Goal: Find contact information: Find contact information

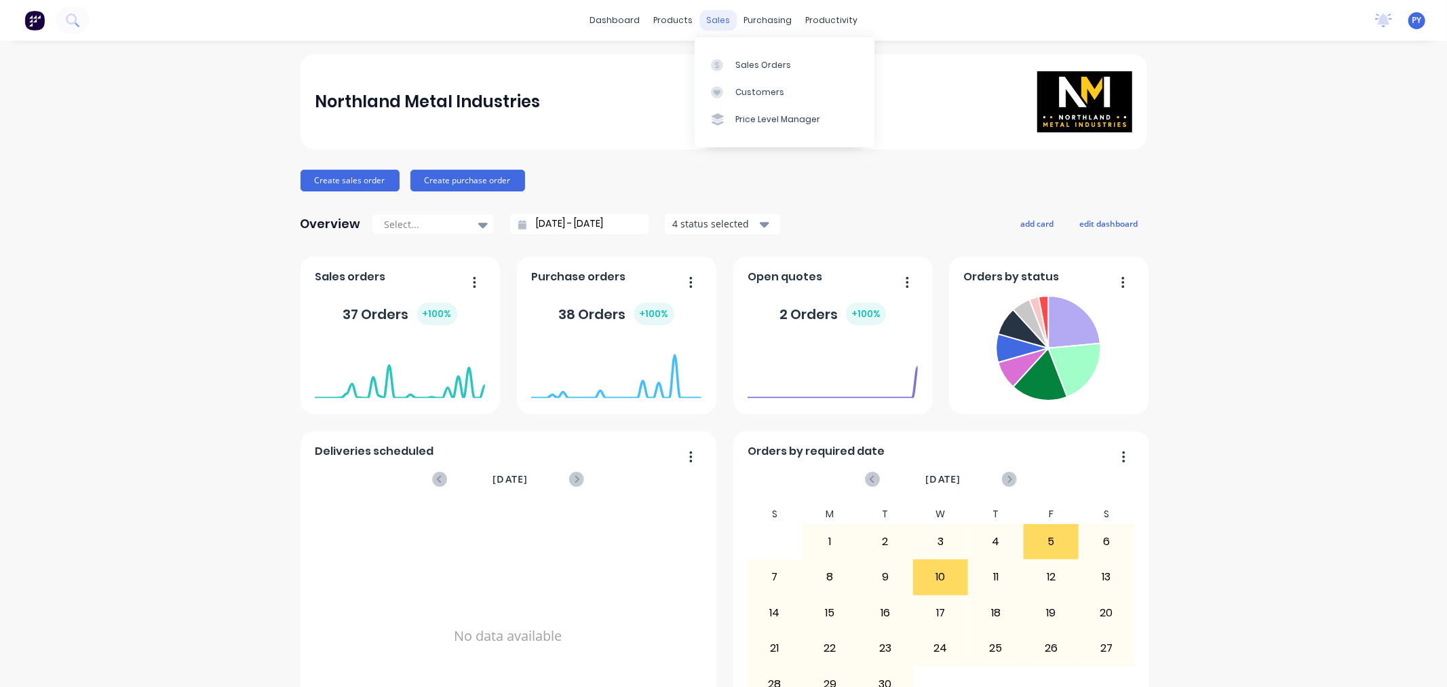
click at [716, 18] on div "sales" at bounding box center [718, 20] width 37 height 20
click at [749, 62] on div "Sales Orders" at bounding box center [763, 65] width 56 height 12
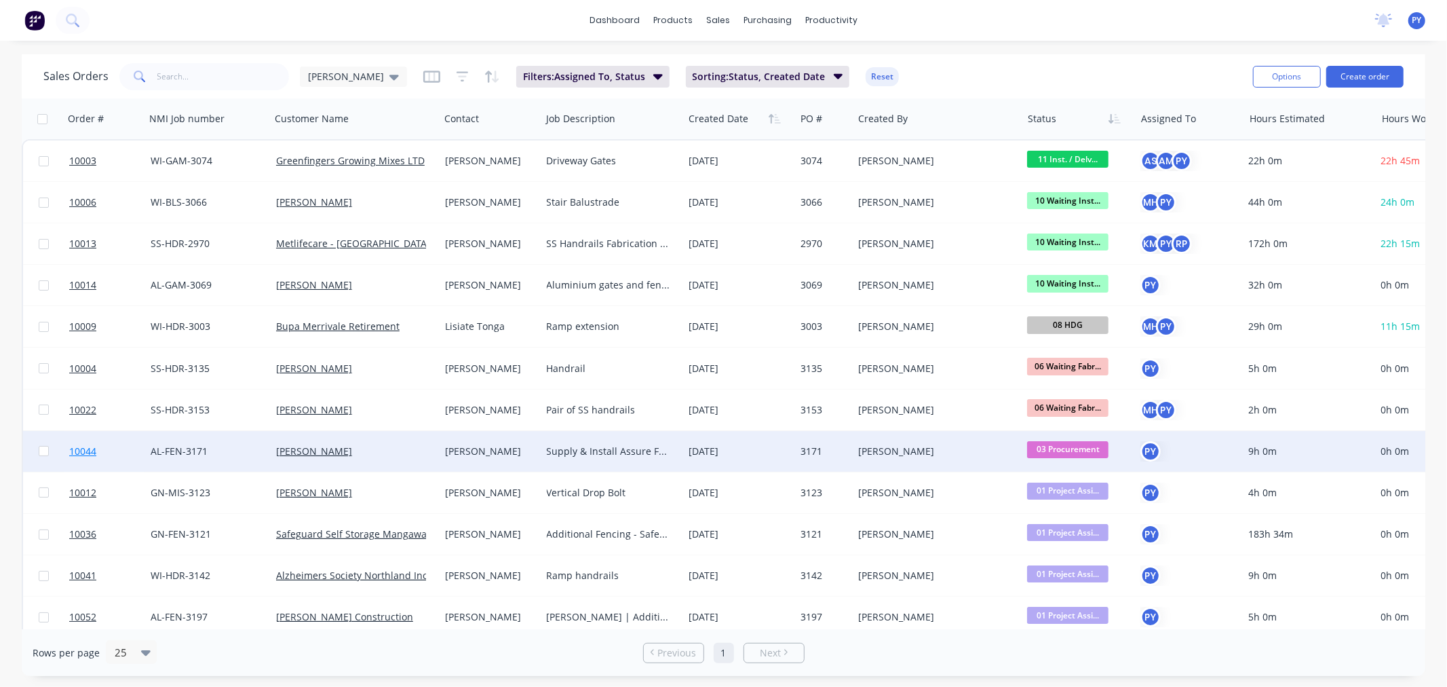
click at [78, 448] on span "10044" at bounding box center [82, 451] width 27 height 14
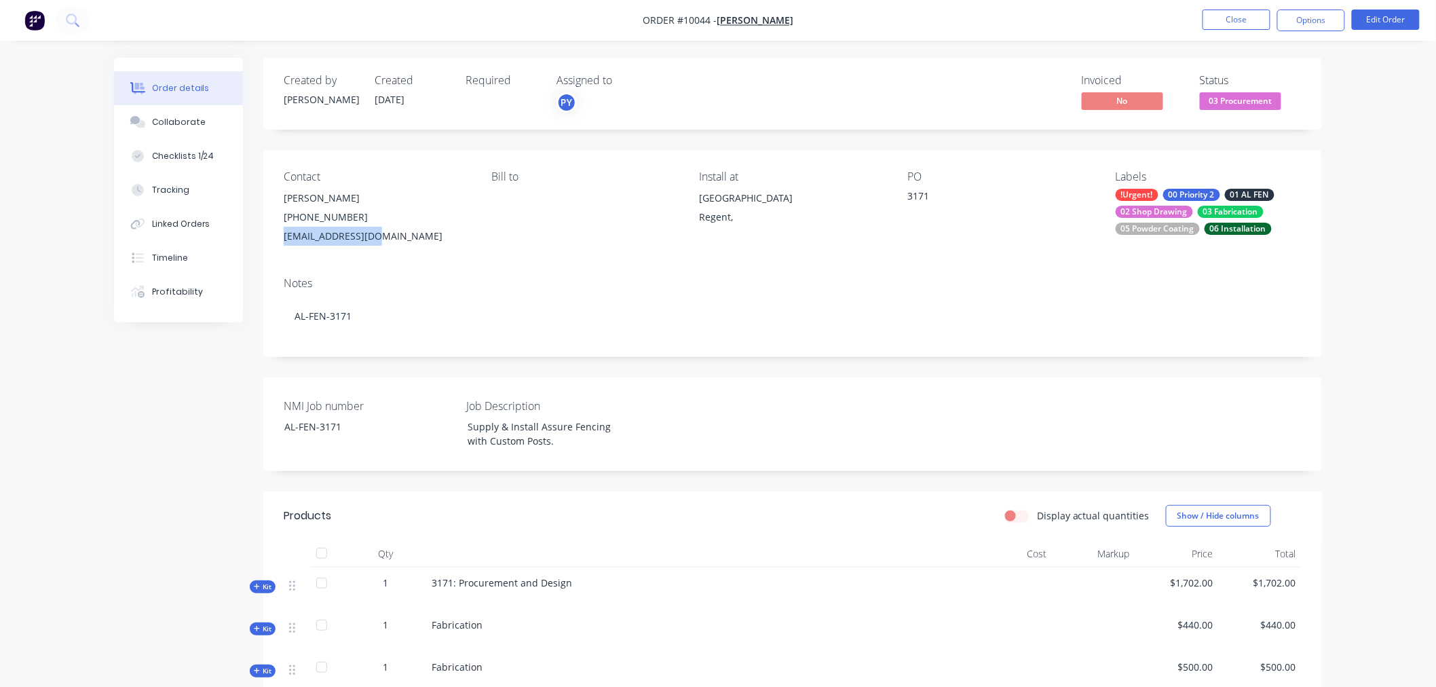
drag, startPoint x: 372, startPoint y: 237, endPoint x: 286, endPoint y: 238, distance: 85.5
click at [286, 238] on div "[EMAIL_ADDRESS][DOMAIN_NAME]" at bounding box center [377, 236] width 186 height 19
copy div "[EMAIL_ADDRESS][DOMAIN_NAME]"
